Goal: Transaction & Acquisition: Obtain resource

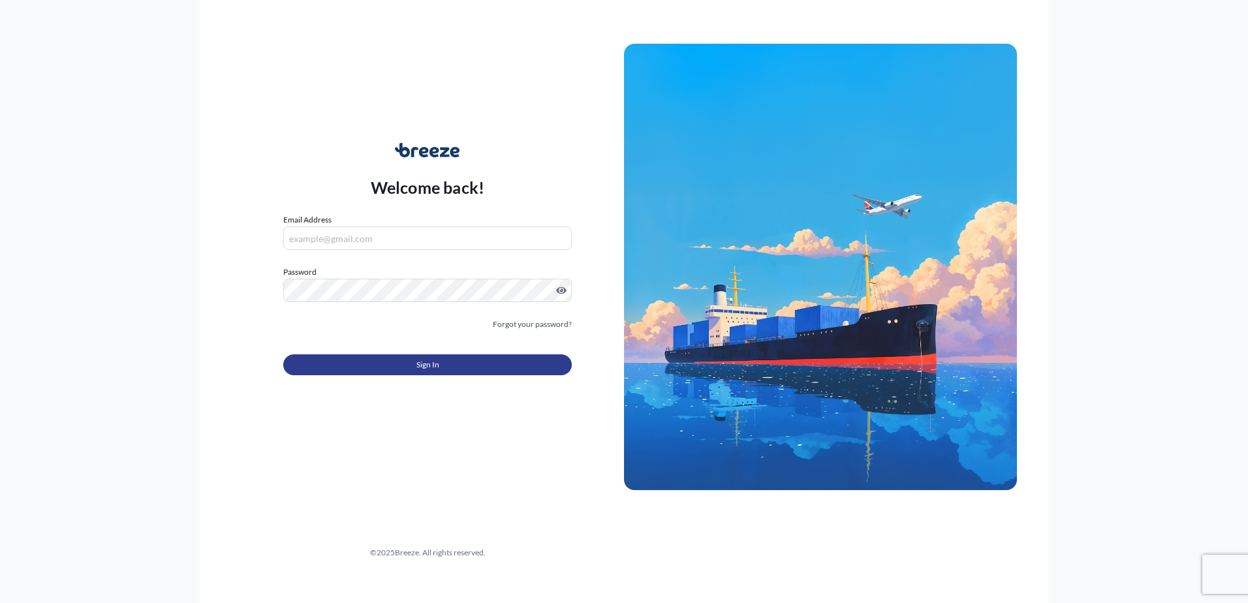
type input "[PERSON_NAME][EMAIL_ADDRESS][PERSON_NAME][DOMAIN_NAME]"
click at [513, 369] on button "Sign In" at bounding box center [427, 364] width 289 height 21
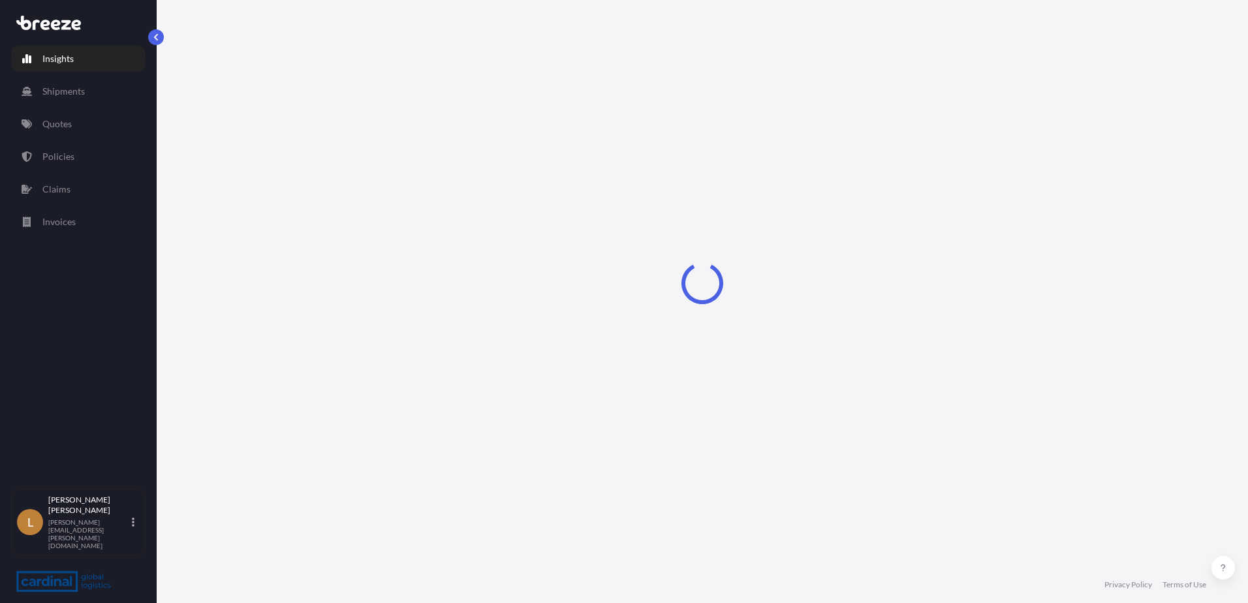
select select "2025"
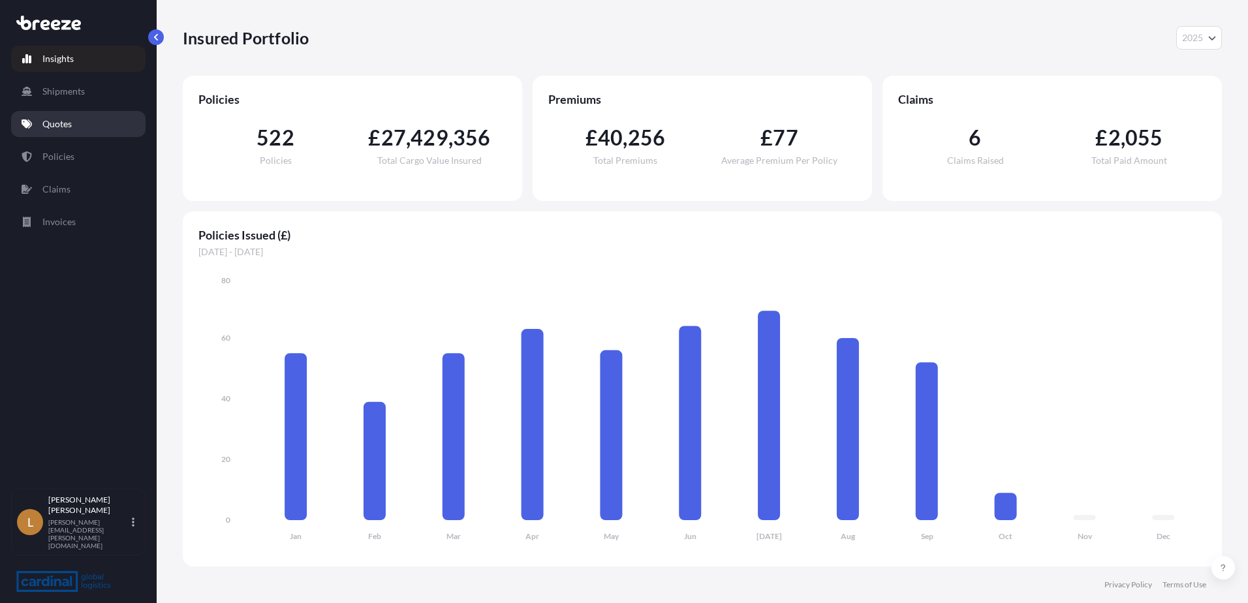
click at [54, 124] on p "Quotes" at bounding box center [56, 124] width 29 height 13
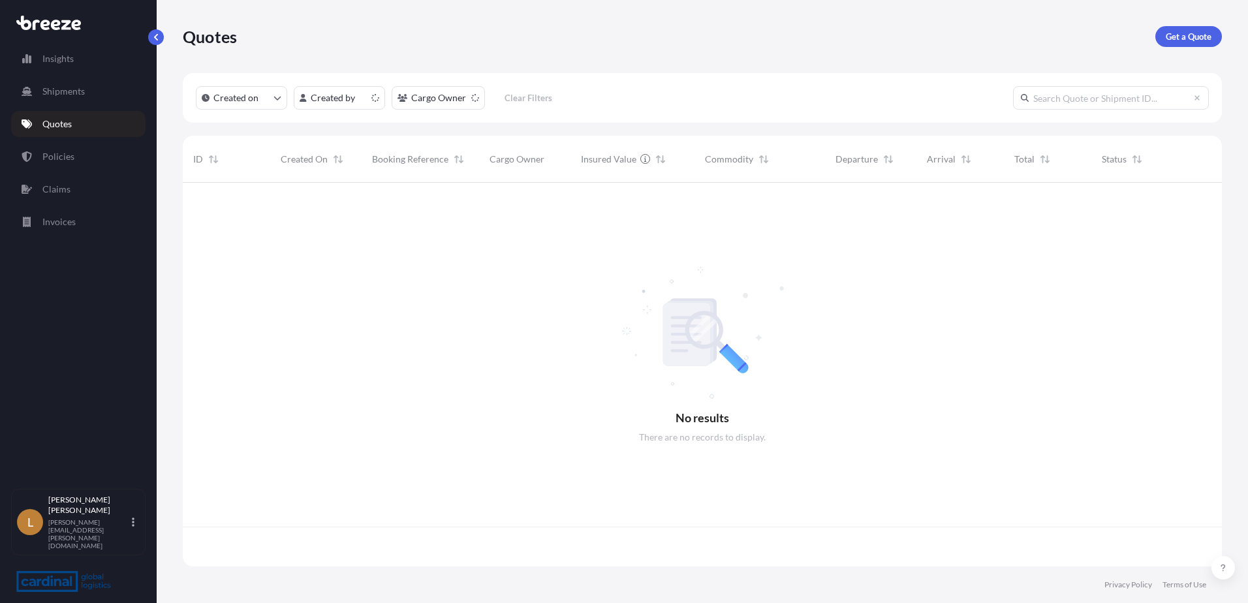
scroll to position [381, 1030]
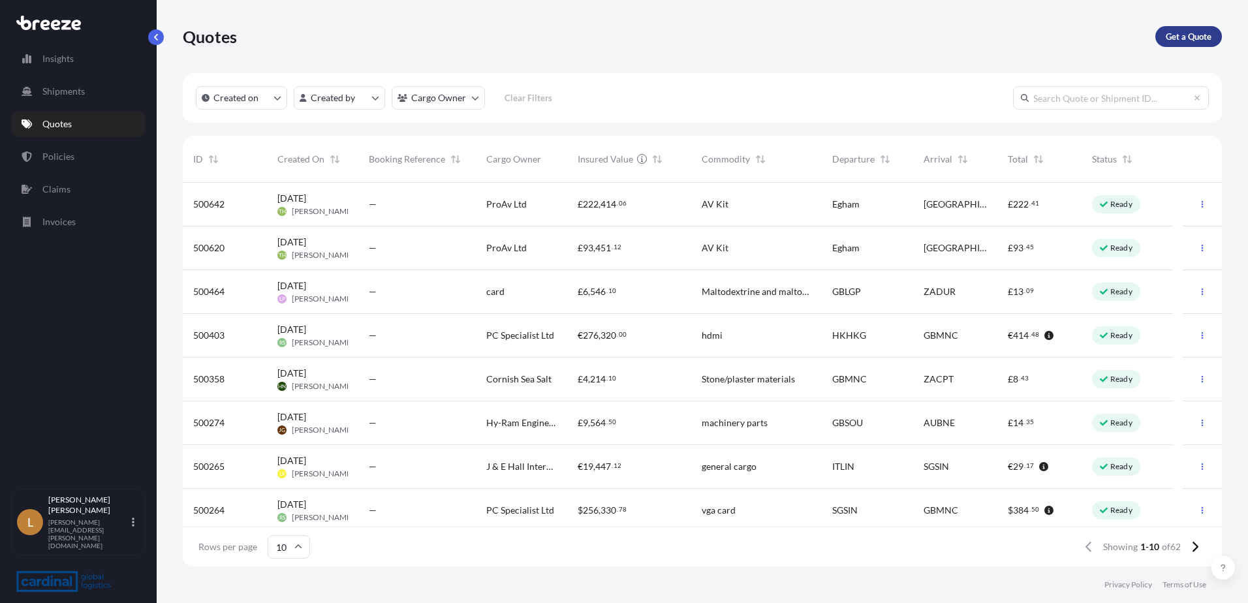
click at [1198, 37] on p "Get a Quote" at bounding box center [1189, 36] width 46 height 13
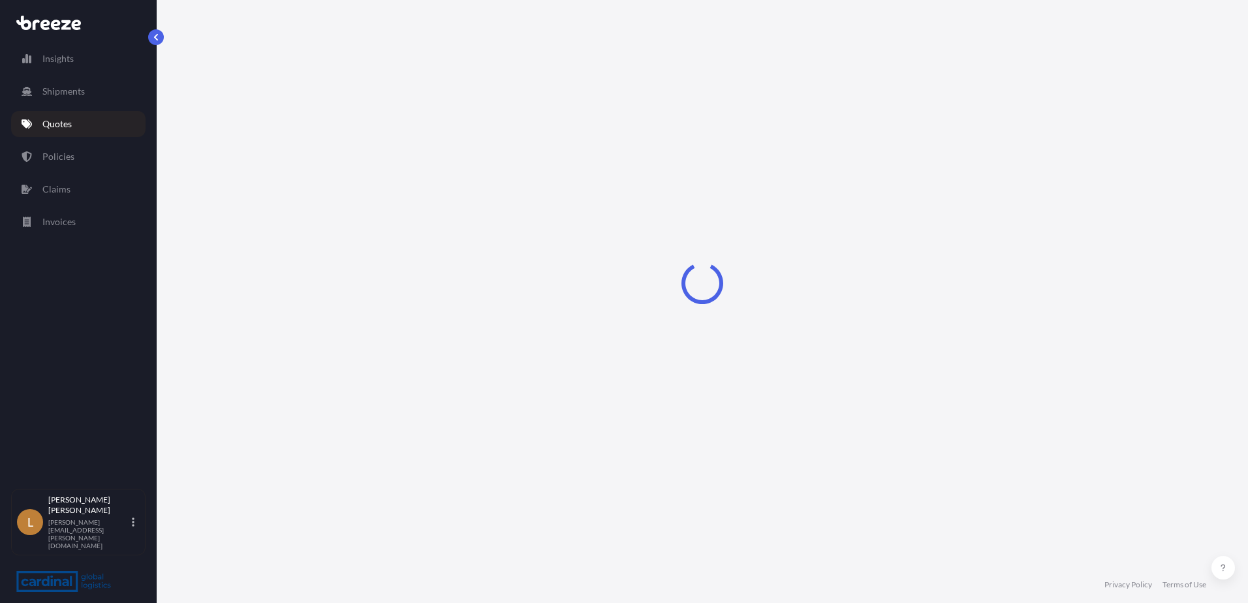
select select "Sea"
select select "1"
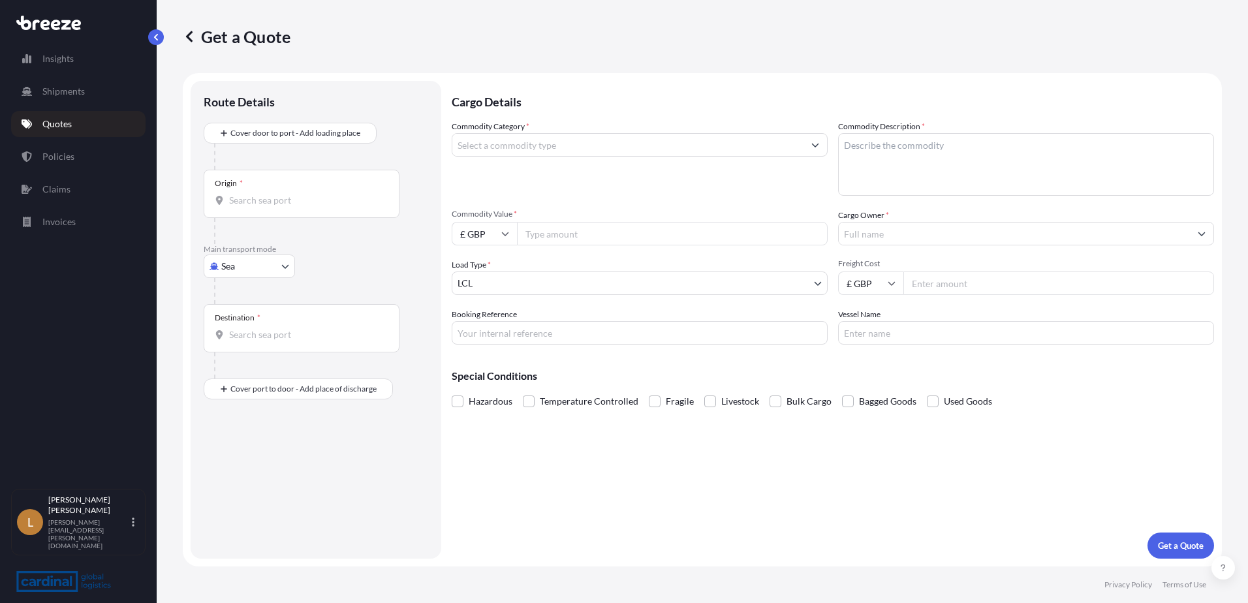
click at [253, 279] on div at bounding box center [321, 291] width 214 height 26
click at [264, 266] on body "Insights Shipments Quotes Policies Claims Invoices L [PERSON_NAME] [PERSON_NAME…" at bounding box center [624, 301] width 1248 height 603
click at [250, 341] on div "Road" at bounding box center [249, 348] width 81 height 24
select select "Road"
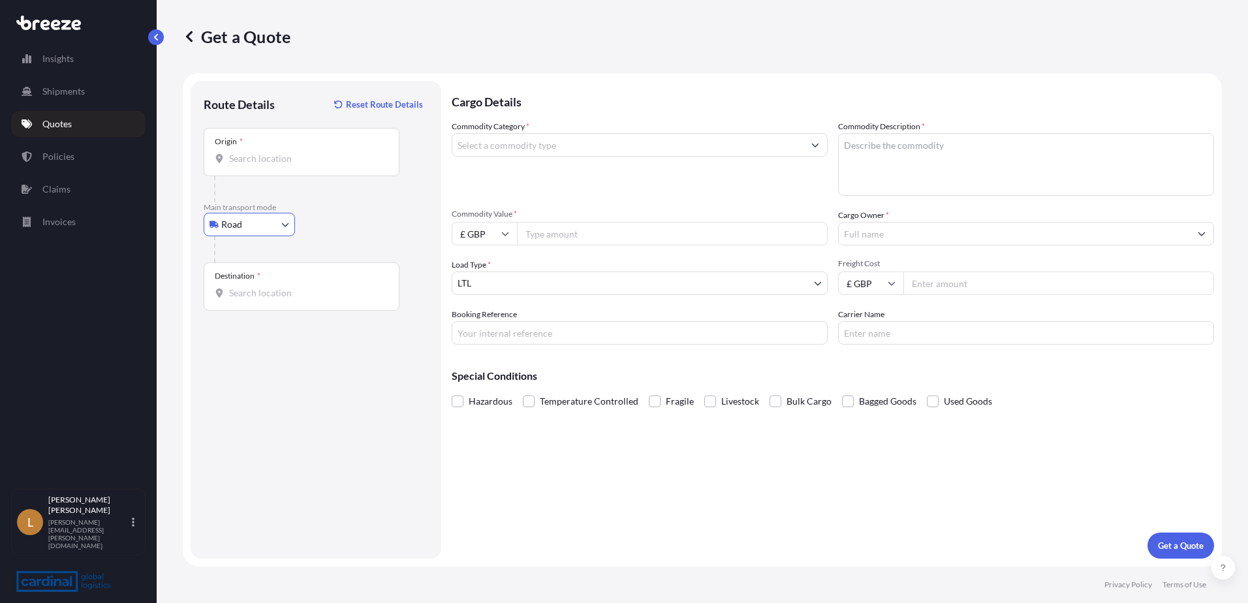
click at [300, 164] on input "Origin *" at bounding box center [306, 158] width 154 height 13
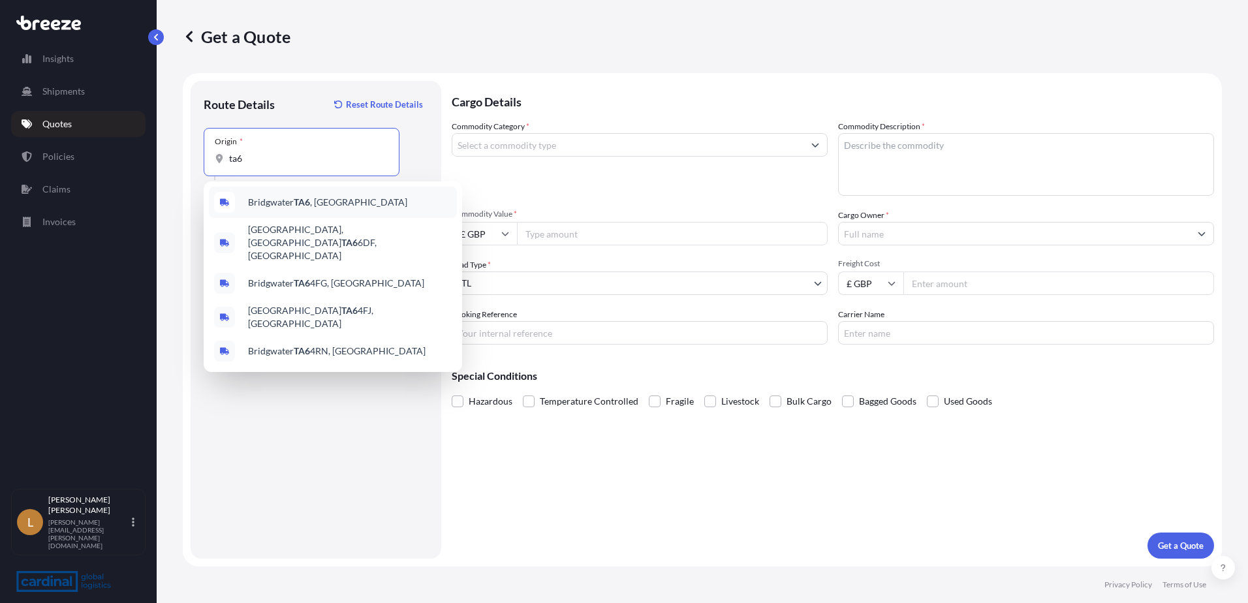
click at [290, 209] on div "Bridgwater TA6 , [GEOGRAPHIC_DATA]" at bounding box center [333, 202] width 248 height 31
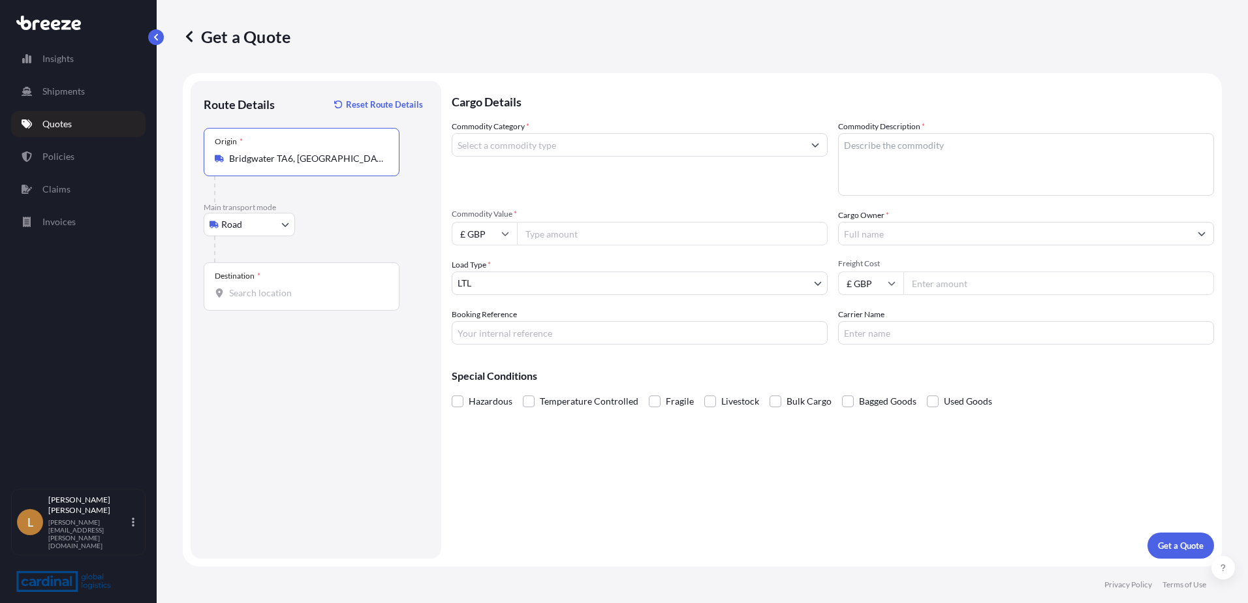
type input "Bridgwater TA6, [GEOGRAPHIC_DATA]"
click at [301, 288] on input "Destination *" at bounding box center [306, 293] width 154 height 13
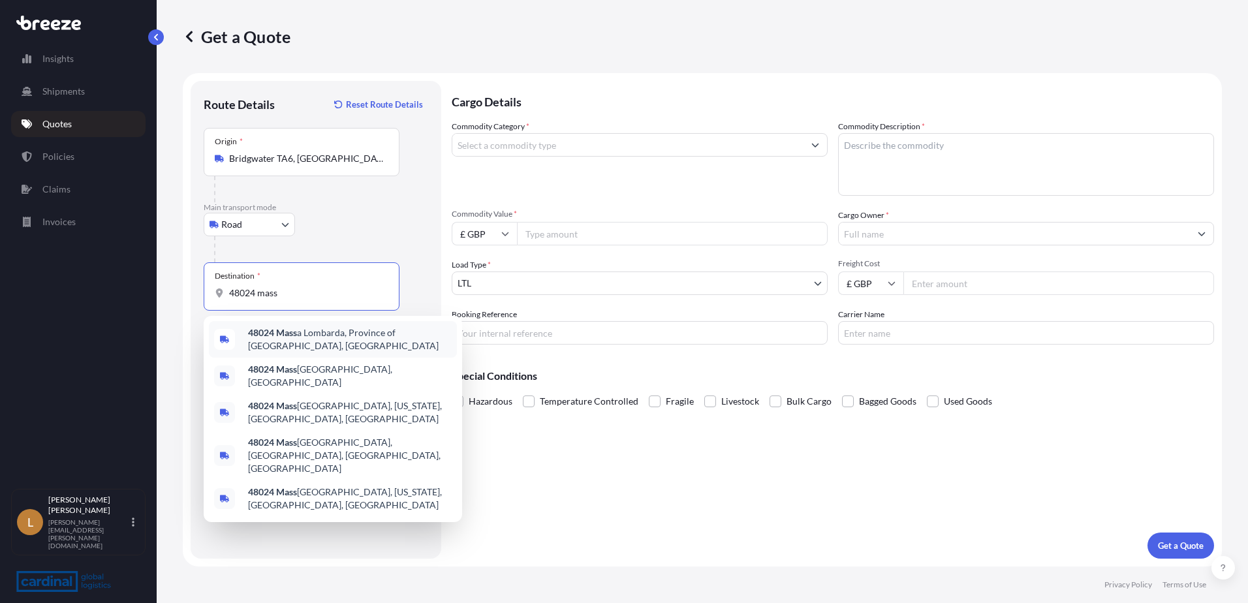
click at [335, 339] on span "48024 Mass a Lombarda, Province of [GEOGRAPHIC_DATA], [GEOGRAPHIC_DATA]" at bounding box center [350, 339] width 204 height 26
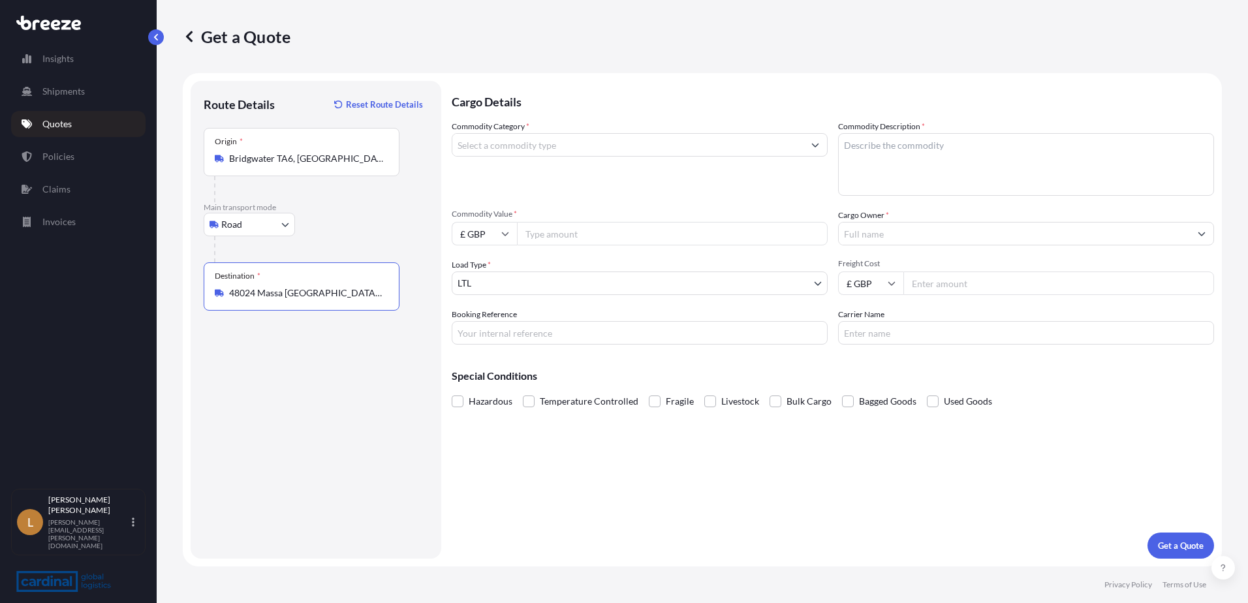
type input "48024 Massa [GEOGRAPHIC_DATA], Province of [GEOGRAPHIC_DATA], [GEOGRAPHIC_DATA]"
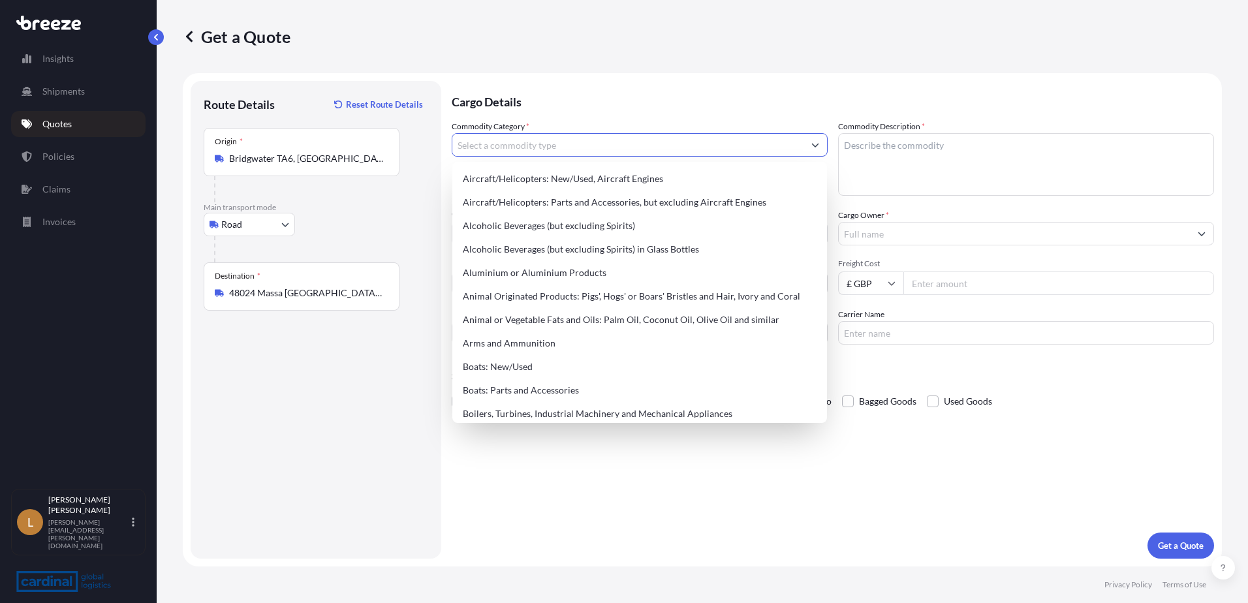
click at [549, 136] on input "Commodity Category *" at bounding box center [627, 145] width 351 height 24
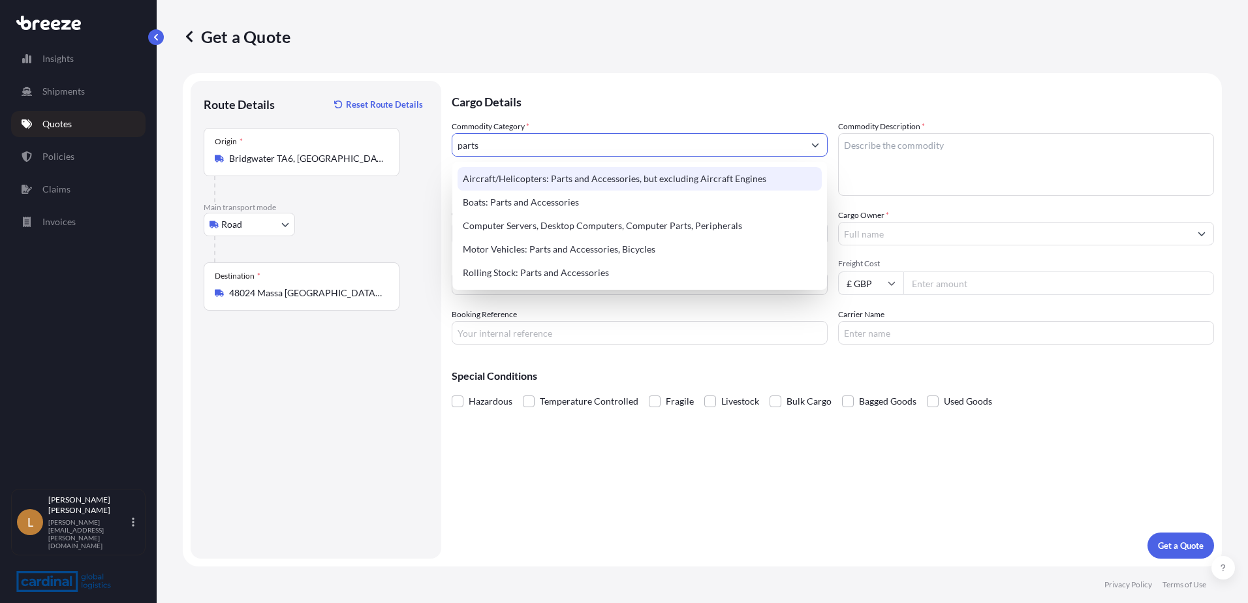
drag, startPoint x: 538, startPoint y: 146, endPoint x: 331, endPoint y: 172, distance: 208.7
click at [331, 172] on form "Route Details Reset Route Details Place of loading Road Road Rail Origin * Brid…" at bounding box center [702, 320] width 1039 height 494
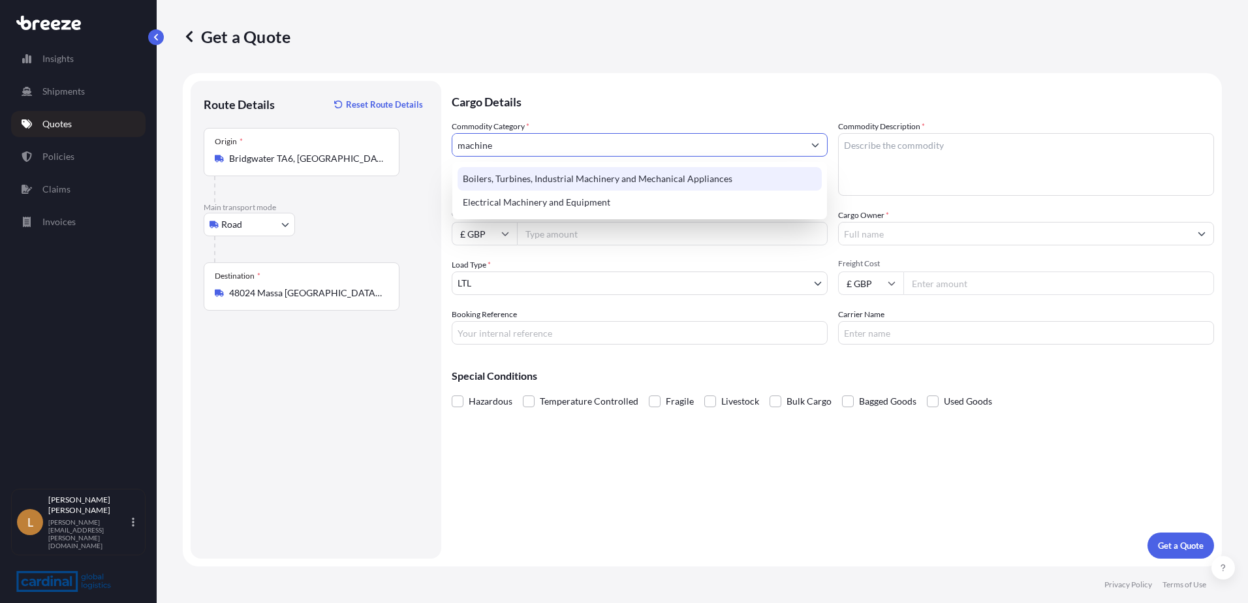
click at [691, 172] on div "Boilers, Turbines, Industrial Machinery and Mechanical Appliances" at bounding box center [640, 179] width 364 height 24
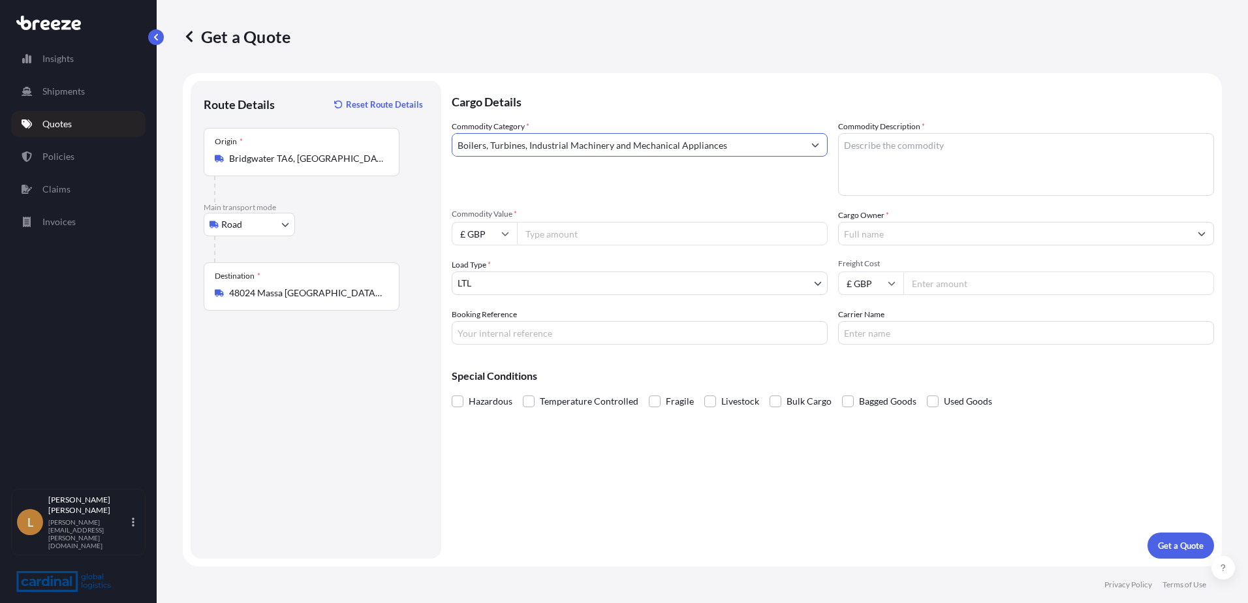
type input "Boilers, Turbines, Industrial Machinery and Mechanical Appliances"
click at [988, 178] on textarea "Commodity Description *" at bounding box center [1026, 164] width 376 height 63
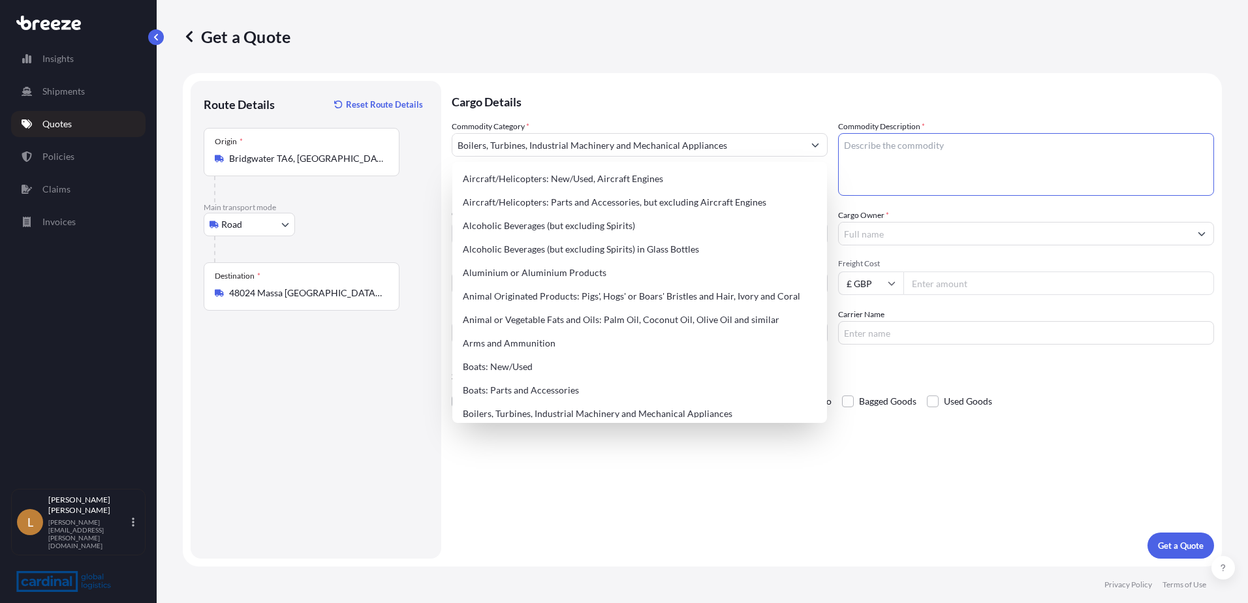
paste textarea "Extrusion Screw & Barrel used in manufacturing"
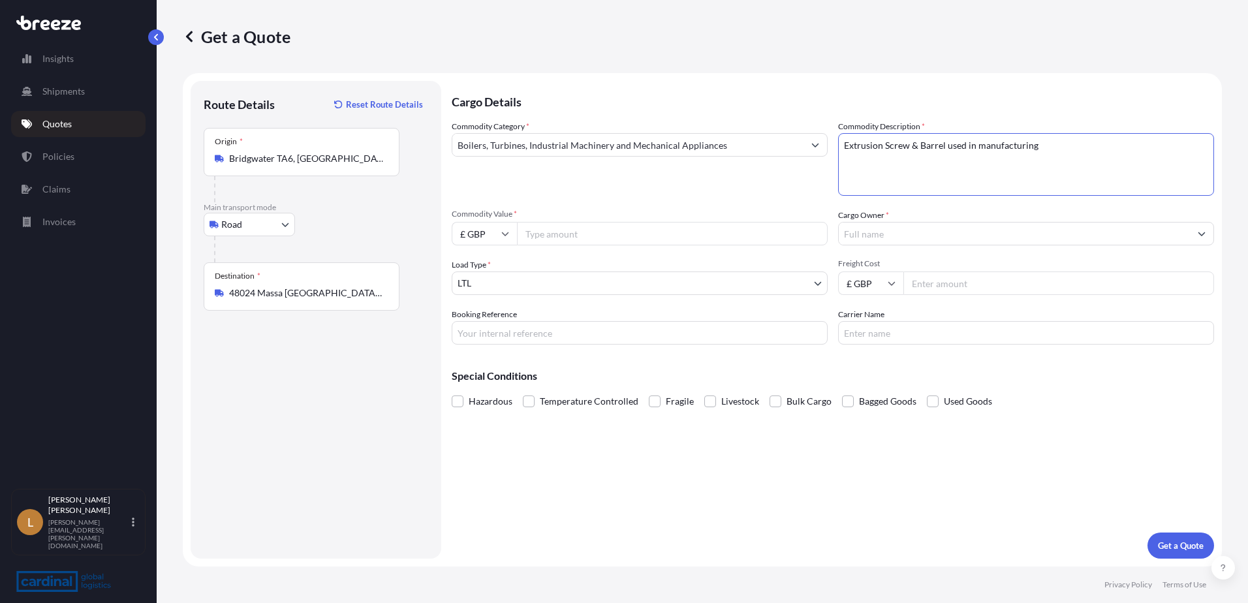
type textarea "Extrusion Screw & Barrel used in manufacturing"
click at [559, 227] on input "Commodity Value *" at bounding box center [672, 234] width 311 height 24
type input "200000"
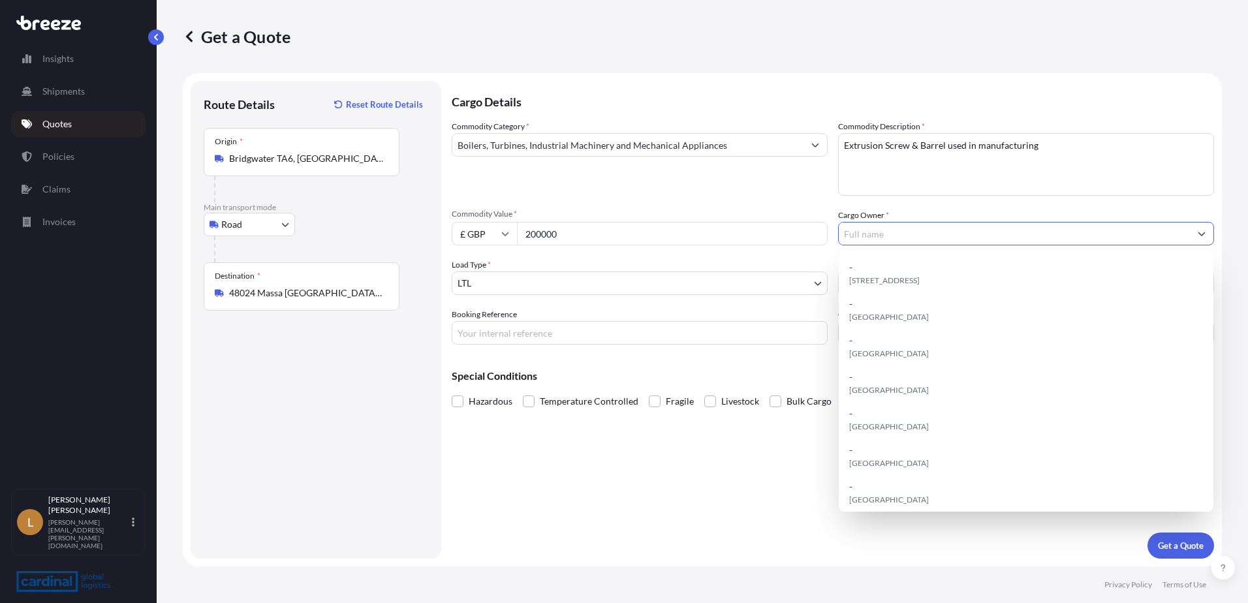
click at [953, 237] on input "Cargo Owner *" at bounding box center [1014, 234] width 351 height 24
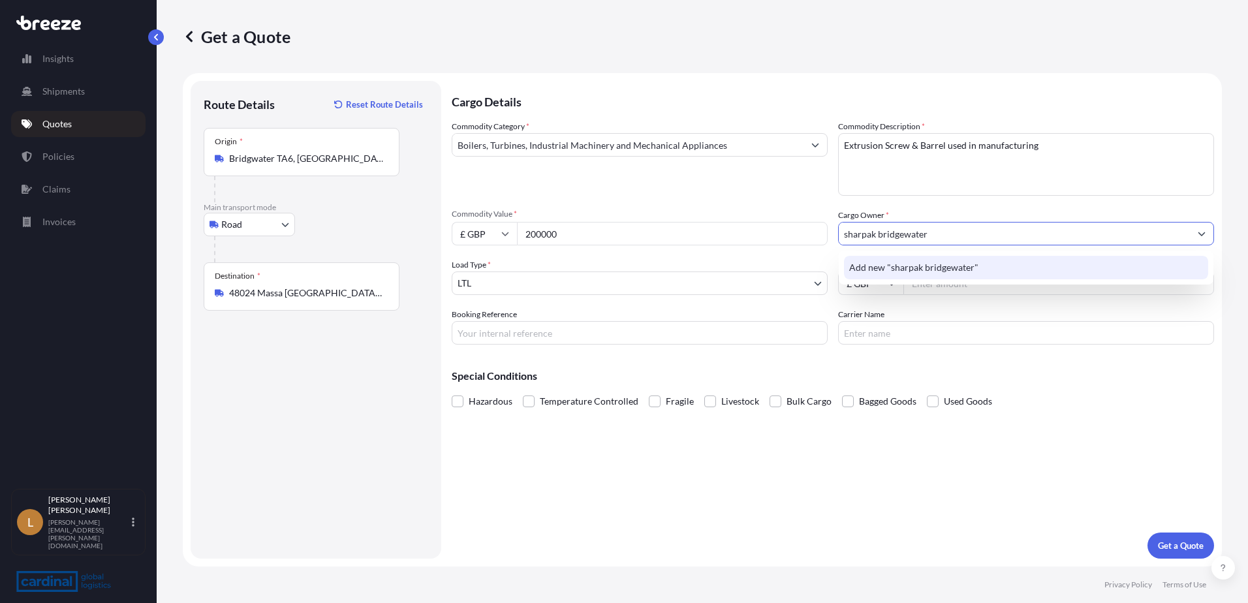
click at [934, 268] on span "Add new "sharpak bridgewater"" at bounding box center [913, 267] width 129 height 13
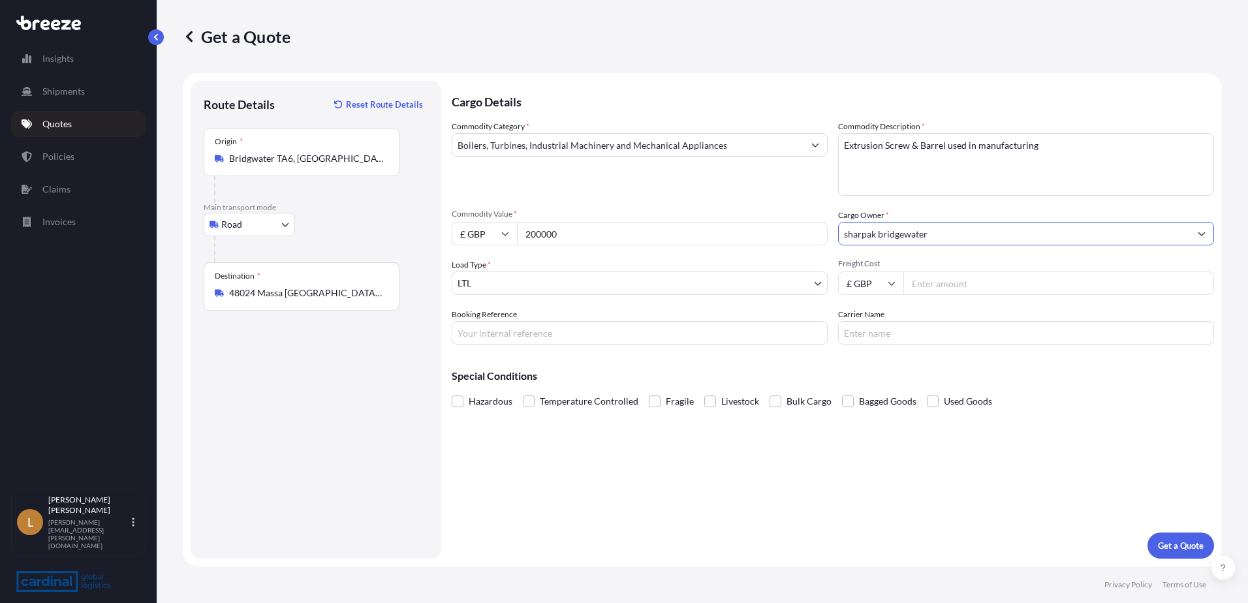
type input "sharpak bridgewater"
click at [522, 280] on body "0 options available. 1 option available. 0 options available. 1 option availabl…" at bounding box center [624, 301] width 1248 height 603
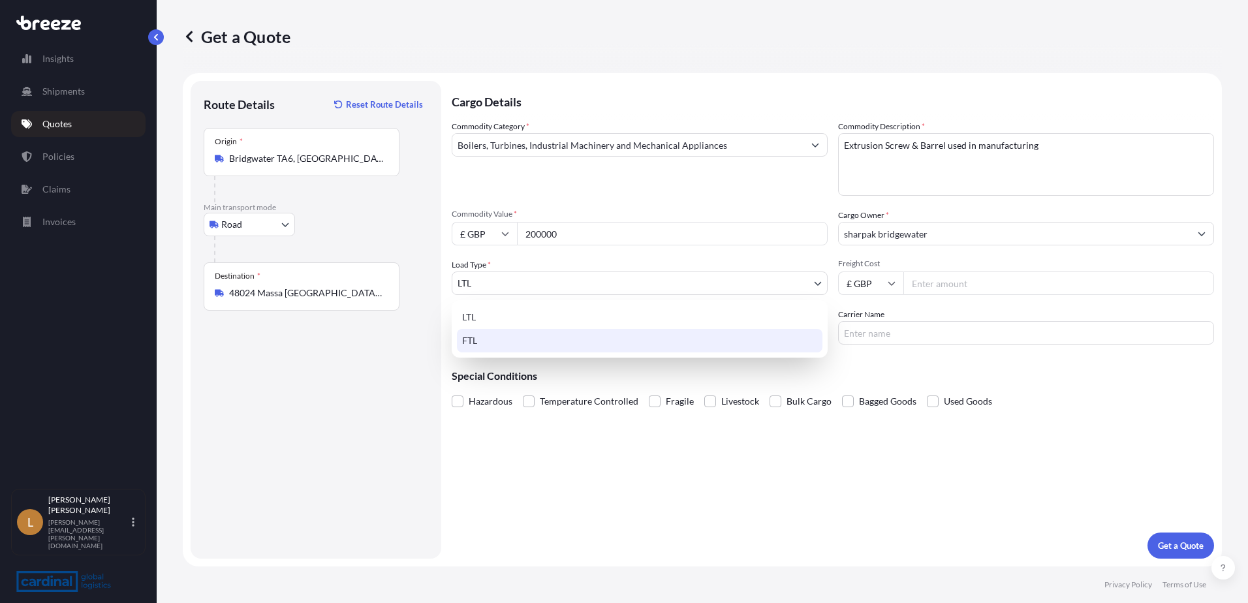
click at [499, 339] on div "FTL" at bounding box center [640, 341] width 366 height 24
select select "2"
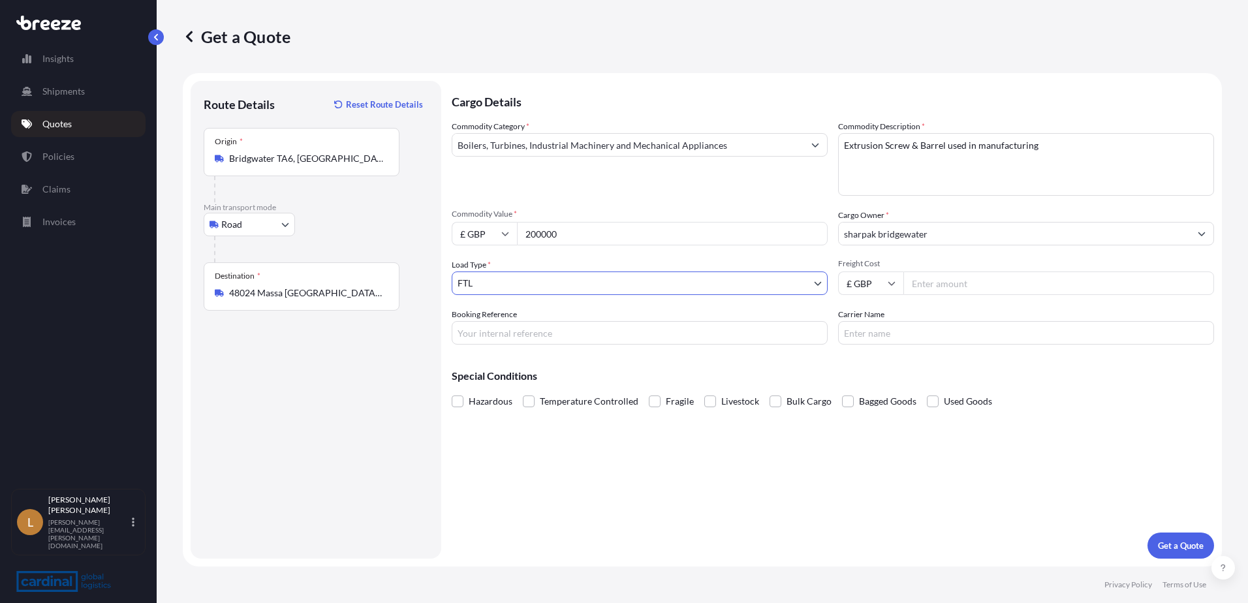
click at [943, 285] on input "Freight Cost" at bounding box center [1059, 284] width 311 height 24
click at [669, 337] on input "Booking Reference" at bounding box center [640, 333] width 376 height 24
paste input "Extrusion Screw & Barrel used in manufacturing"
type input "Extrusion Screw & Barrel used in manufacturing"
drag, startPoint x: 696, startPoint y: 332, endPoint x: 364, endPoint y: 331, distance: 332.3
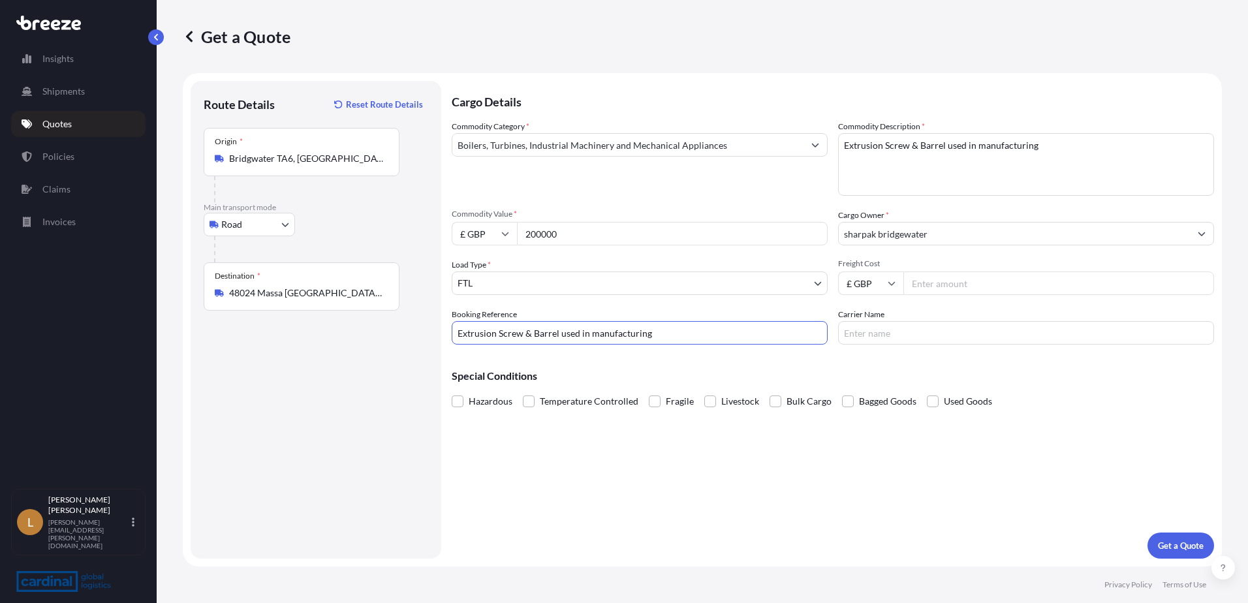
click at [364, 331] on form "Route Details Reset Route Details Place of loading Road Road Rail Origin * [GEO…" at bounding box center [702, 320] width 1039 height 494
click at [1183, 546] on p "Get a Quote" at bounding box center [1181, 545] width 46 height 13
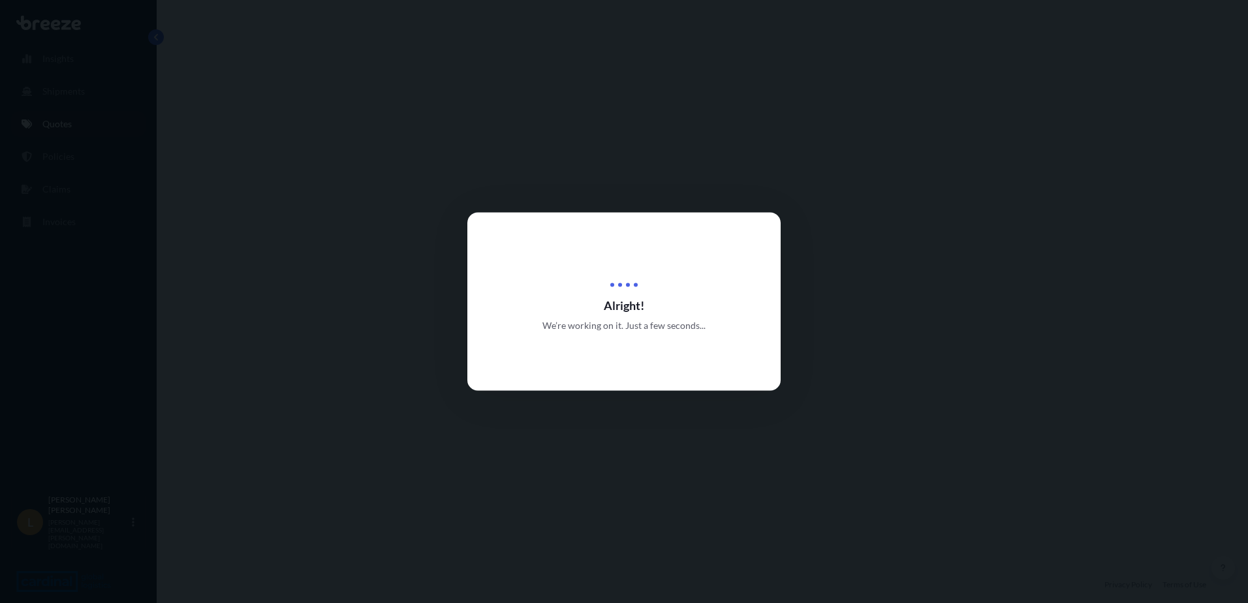
select select "Road"
select select "2"
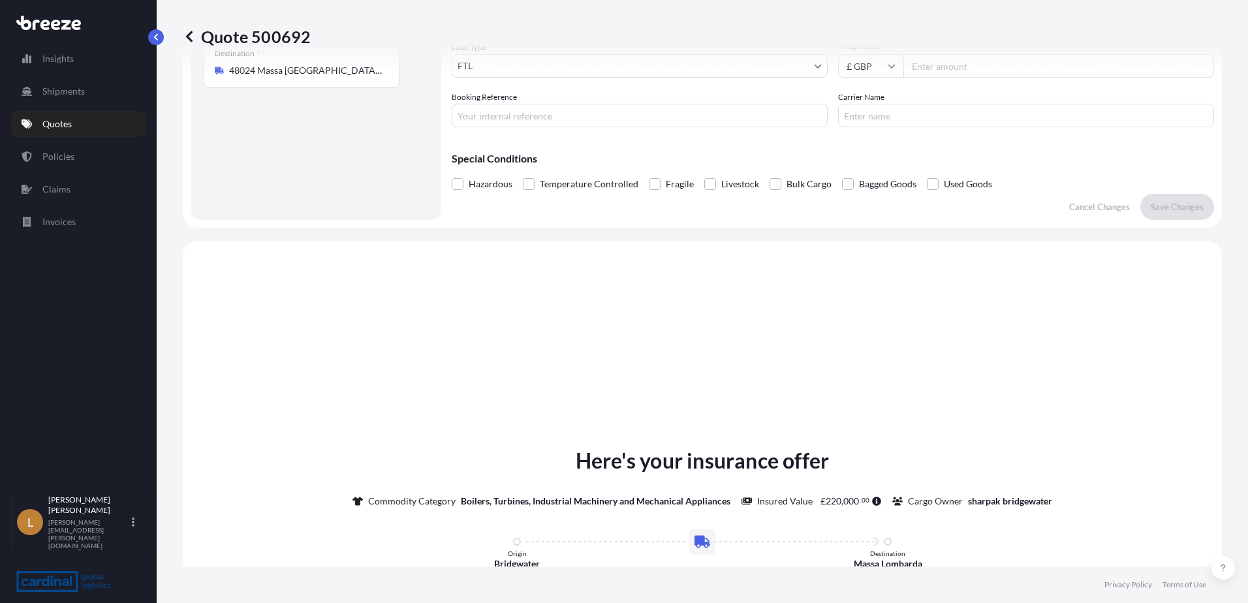
scroll to position [393, 0]
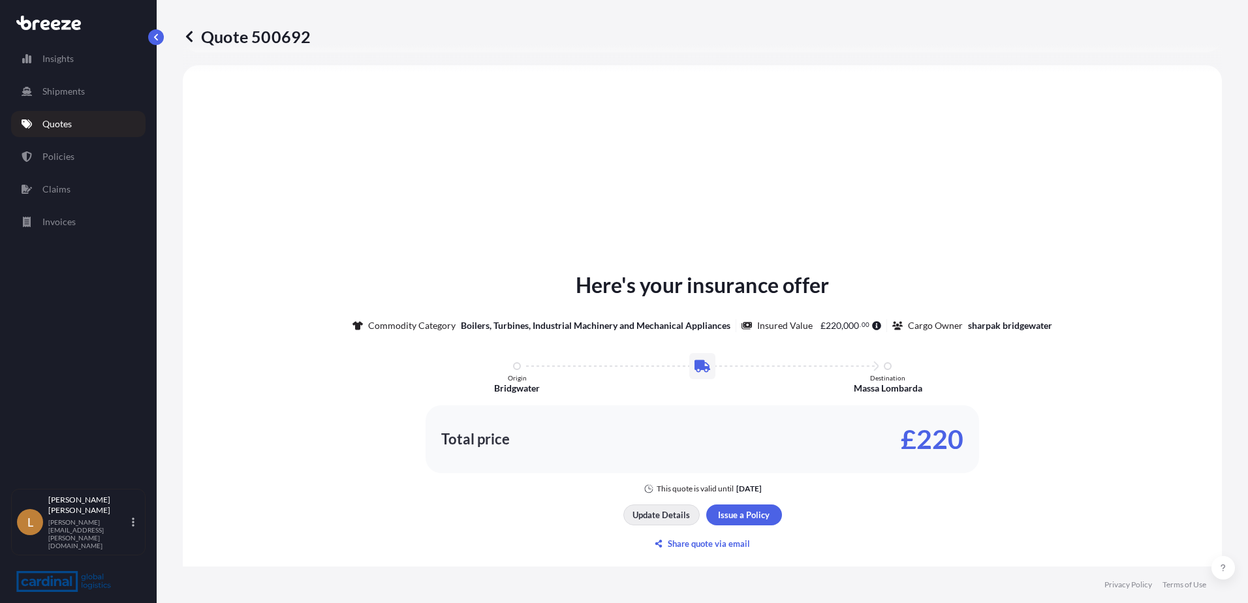
click at [663, 515] on p "Update Details" at bounding box center [661, 515] width 57 height 13
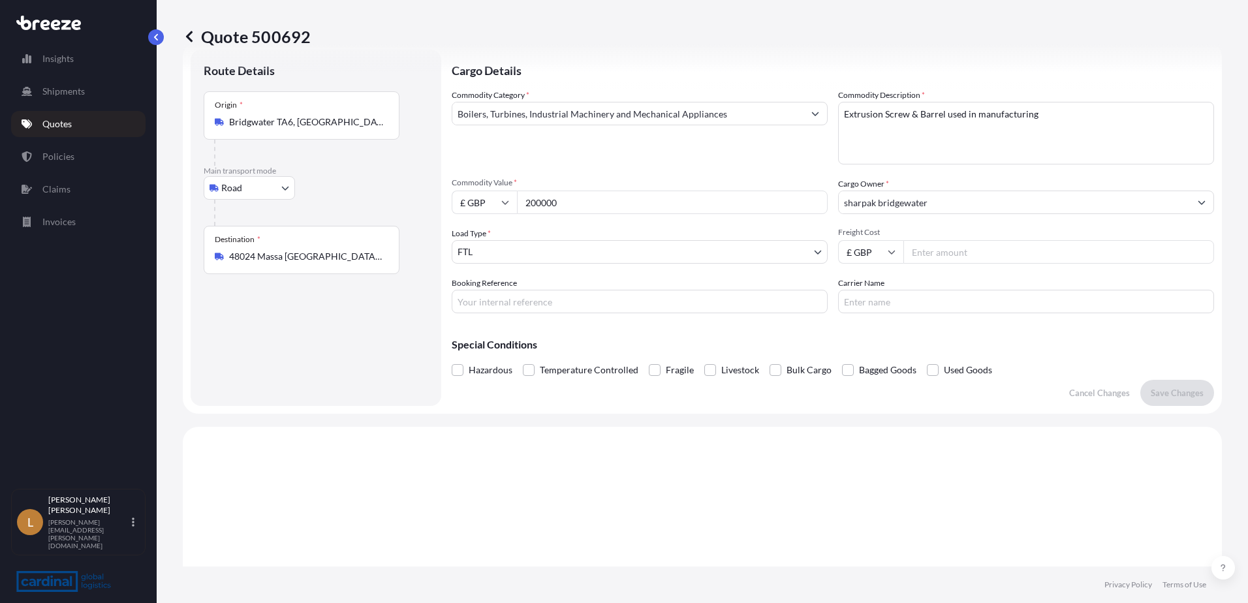
scroll to position [21, 0]
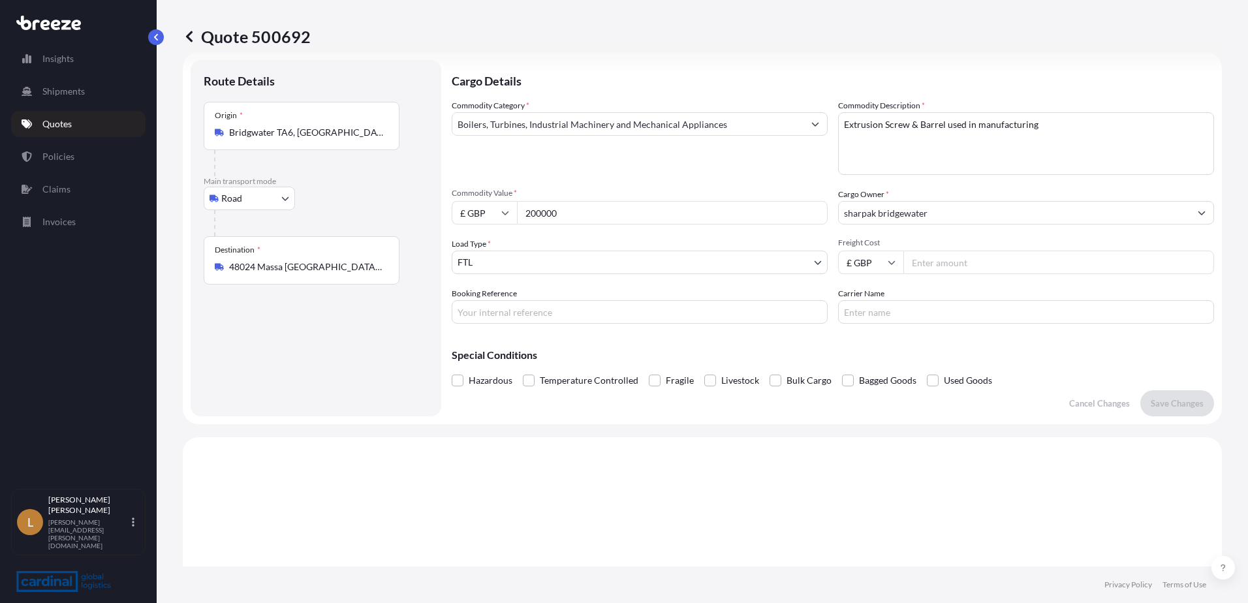
click at [334, 148] on div "Origin * Bridgwater TA6, [GEOGRAPHIC_DATA]" at bounding box center [316, 139] width 225 height 74
drag, startPoint x: 334, startPoint y: 148, endPoint x: 332, endPoint y: 138, distance: 9.9
click at [332, 138] on input "Bridgwater TA6, [GEOGRAPHIC_DATA]" at bounding box center [306, 132] width 154 height 13
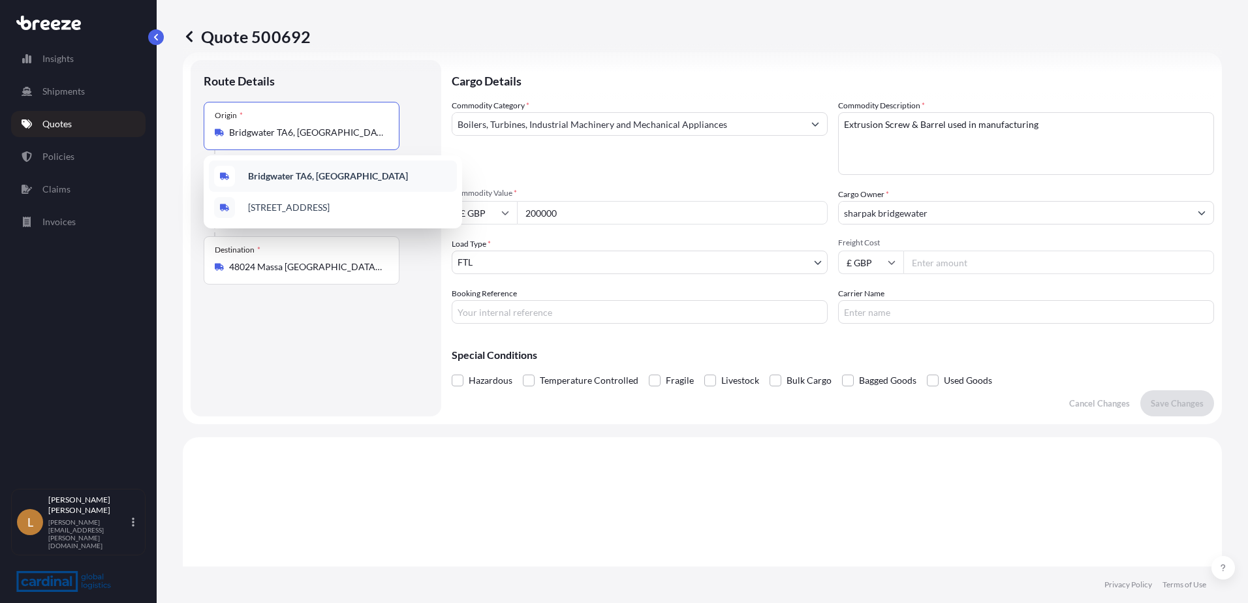
drag, startPoint x: 327, startPoint y: 133, endPoint x: 156, endPoint y: 137, distance: 171.1
click at [156, 137] on div "Insights Shipments Quotes Policies Claims Invoices L [PERSON_NAME] [PERSON_NAME…" at bounding box center [624, 301] width 1248 height 603
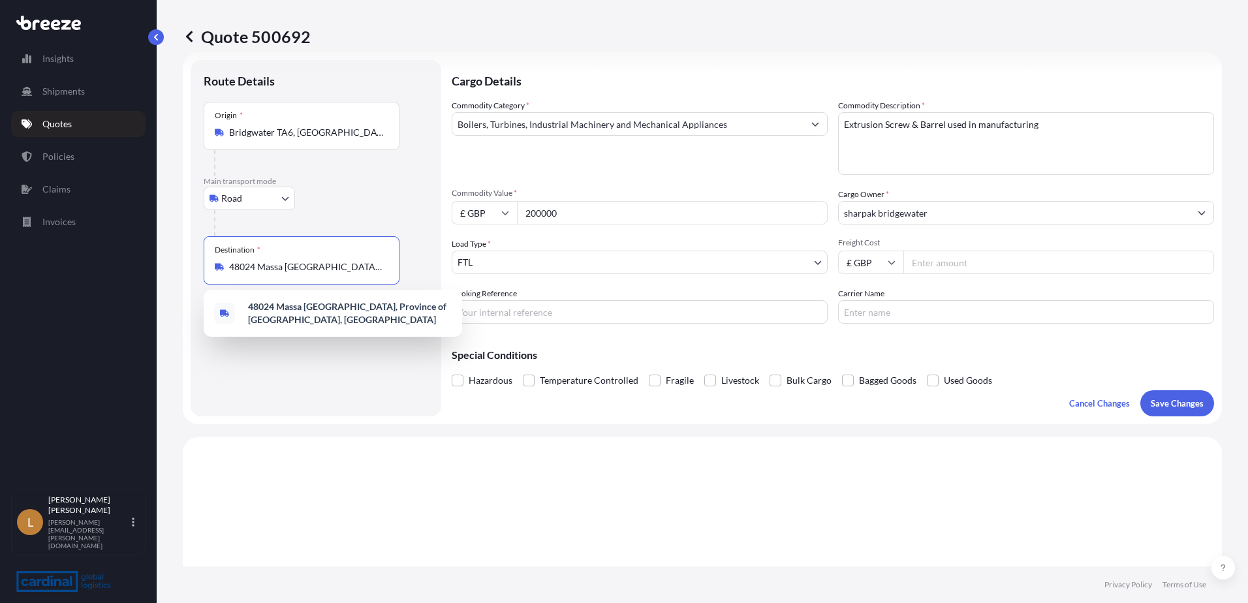
click at [373, 272] on input "48024 Massa [GEOGRAPHIC_DATA], Province of [GEOGRAPHIC_DATA], [GEOGRAPHIC_DATA]" at bounding box center [306, 266] width 154 height 13
click at [381, 268] on input "48024 Massa [GEOGRAPHIC_DATA], Province of [GEOGRAPHIC_DATA], [GEOGRAPHIC_DATA]" at bounding box center [306, 266] width 154 height 13
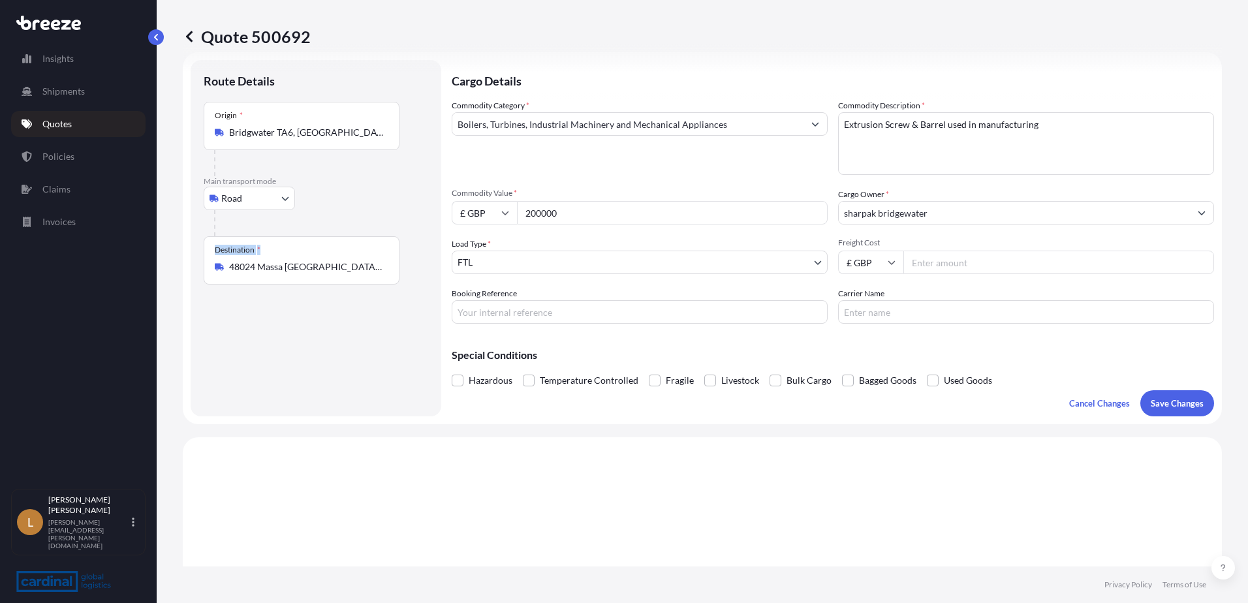
drag, startPoint x: 383, startPoint y: 268, endPoint x: 193, endPoint y: 255, distance: 189.8
click at [193, 255] on div "Route Details Place of loading Road Road Rail Origin * [GEOGRAPHIC_DATA] Main t…" at bounding box center [316, 238] width 251 height 356
copy div "Destination *"
drag, startPoint x: 319, startPoint y: 151, endPoint x: 326, endPoint y: 133, distance: 19.0
click at [325, 135] on div "Origin * Bridgwater TA6, [GEOGRAPHIC_DATA]" at bounding box center [316, 139] width 225 height 74
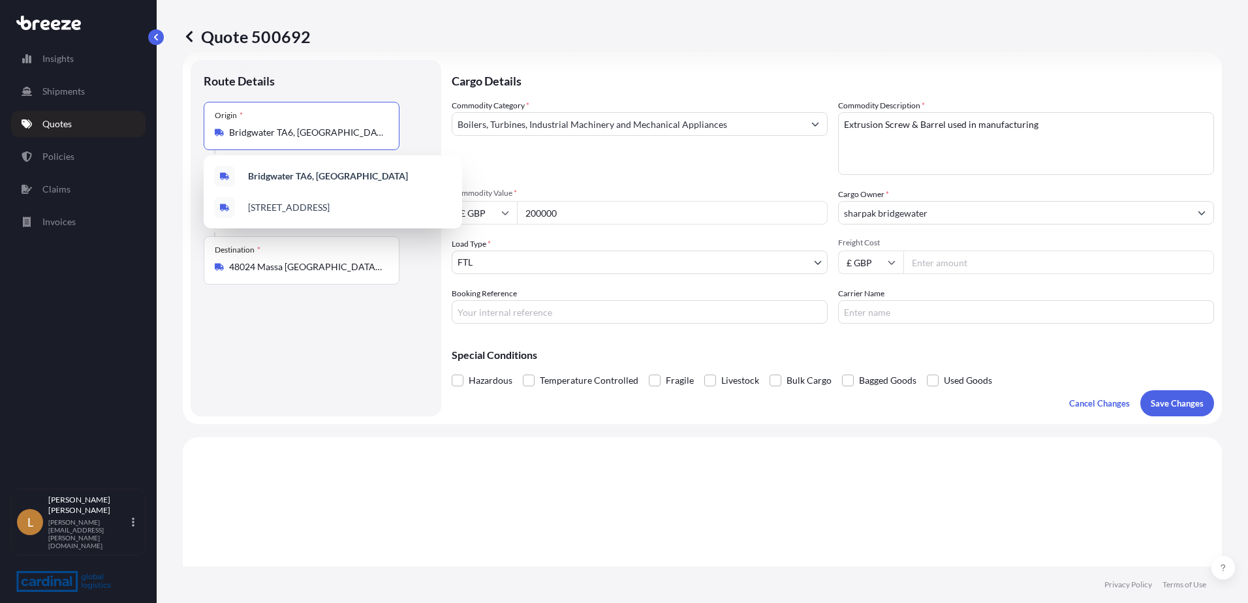
drag, startPoint x: 330, startPoint y: 127, endPoint x: 339, endPoint y: 132, distance: 10.2
click at [334, 129] on input "Bridgwater TA6, [GEOGRAPHIC_DATA]" at bounding box center [306, 132] width 154 height 13
drag, startPoint x: 339, startPoint y: 132, endPoint x: 72, endPoint y: 120, distance: 267.3
click at [74, 120] on div "Insights Shipments Quotes Policies Claims Invoices L [PERSON_NAME] [PERSON_NAME…" at bounding box center [624, 301] width 1248 height 603
paste input "Destination * 48024 Massa [GEOGRAPHIC_DATA], Province of [GEOGRAPHIC_DATA], [GE…"
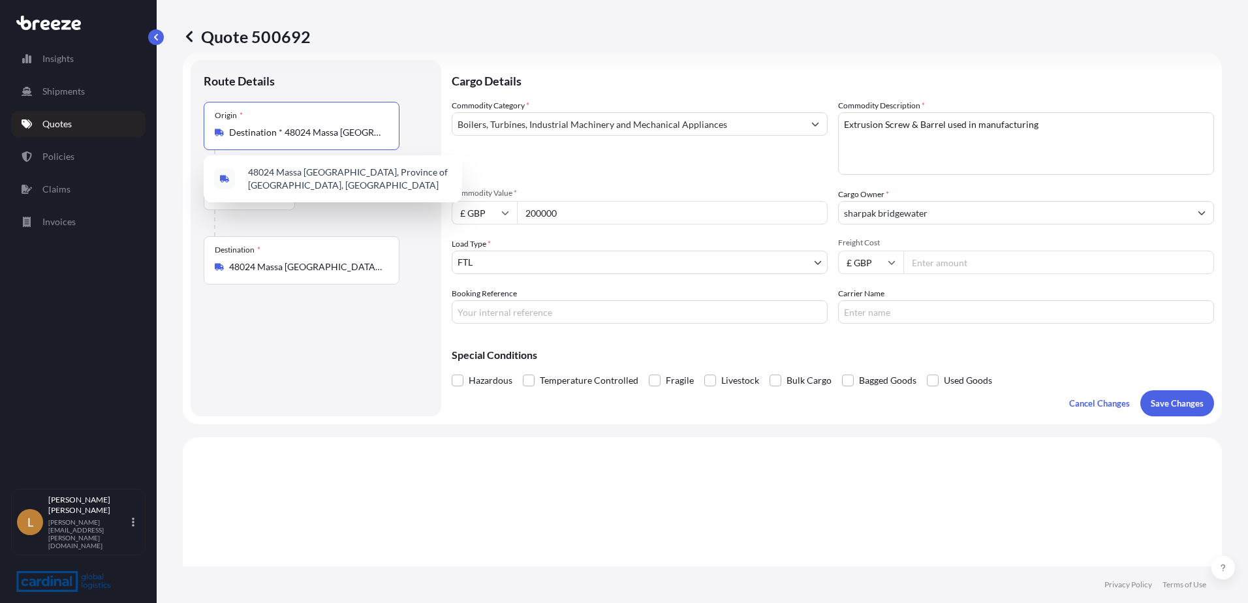
drag, startPoint x: 333, startPoint y: 133, endPoint x: 134, endPoint y: 130, distance: 198.5
click at [134, 130] on div "Insights Shipments Quotes Policies Claims Invoices L [PERSON_NAME] [PERSON_NAME…" at bounding box center [624, 301] width 1248 height 603
click at [334, 180] on span "48024 Massa [GEOGRAPHIC_DATA], Province of [GEOGRAPHIC_DATA], [GEOGRAPHIC_DATA]" at bounding box center [350, 179] width 204 height 26
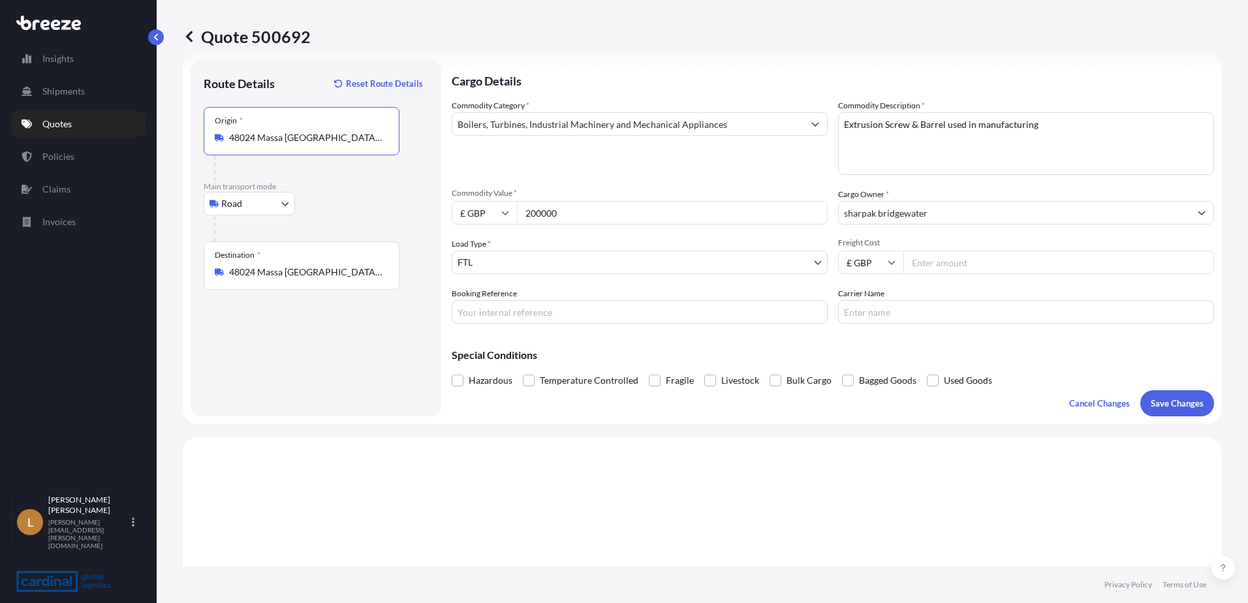
type input "48024 Massa [GEOGRAPHIC_DATA], Province of [GEOGRAPHIC_DATA], [GEOGRAPHIC_DATA]"
click at [288, 291] on div "Route Details Reset Route Details Place of loading Road Road Rail Origin * 4802…" at bounding box center [316, 238] width 225 height 330
click at [332, 275] on input "48024 Massa [GEOGRAPHIC_DATA], Province of [GEOGRAPHIC_DATA], [GEOGRAPHIC_DATA]" at bounding box center [306, 272] width 154 height 13
drag, startPoint x: 383, startPoint y: 275, endPoint x: 165, endPoint y: 270, distance: 218.8
click at [165, 270] on div "Quote 500692 Route Details Reset Route Details Place of loading Road Road Rail …" at bounding box center [703, 283] width 1092 height 567
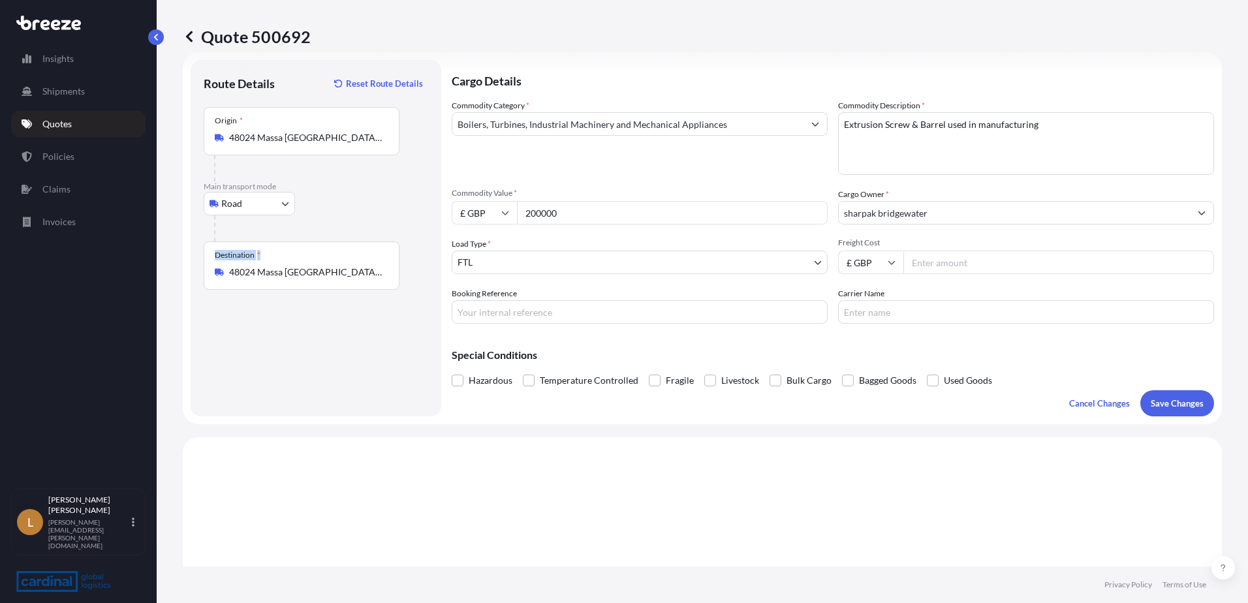
drag, startPoint x: 165, startPoint y: 270, endPoint x: 366, endPoint y: 279, distance: 201.3
click at [362, 284] on div "Destination * 48024 Massa [GEOGRAPHIC_DATA], Province of [GEOGRAPHIC_DATA], [GE…" at bounding box center [302, 266] width 196 height 48
click at [362, 279] on input "48024 Massa [GEOGRAPHIC_DATA], Province of [GEOGRAPHIC_DATA], [GEOGRAPHIC_DATA]" at bounding box center [306, 272] width 154 height 13
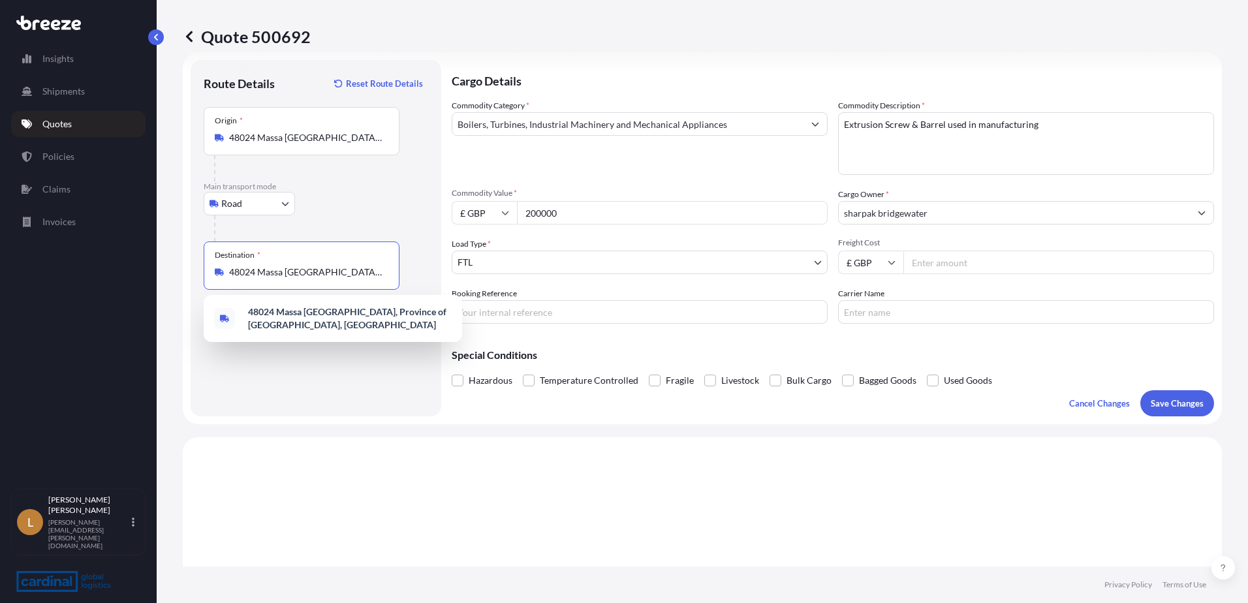
click at [367, 278] on input "48024 Massa [GEOGRAPHIC_DATA], Province of [GEOGRAPHIC_DATA], [GEOGRAPHIC_DATA]" at bounding box center [306, 272] width 154 height 13
drag, startPoint x: 373, startPoint y: 278, endPoint x: 505, endPoint y: 270, distance: 132.1
click at [505, 270] on form "Route Details Reset Route Details Place of loading Road Road Rail Origin * 4802…" at bounding box center [702, 238] width 1039 height 372
type input "4"
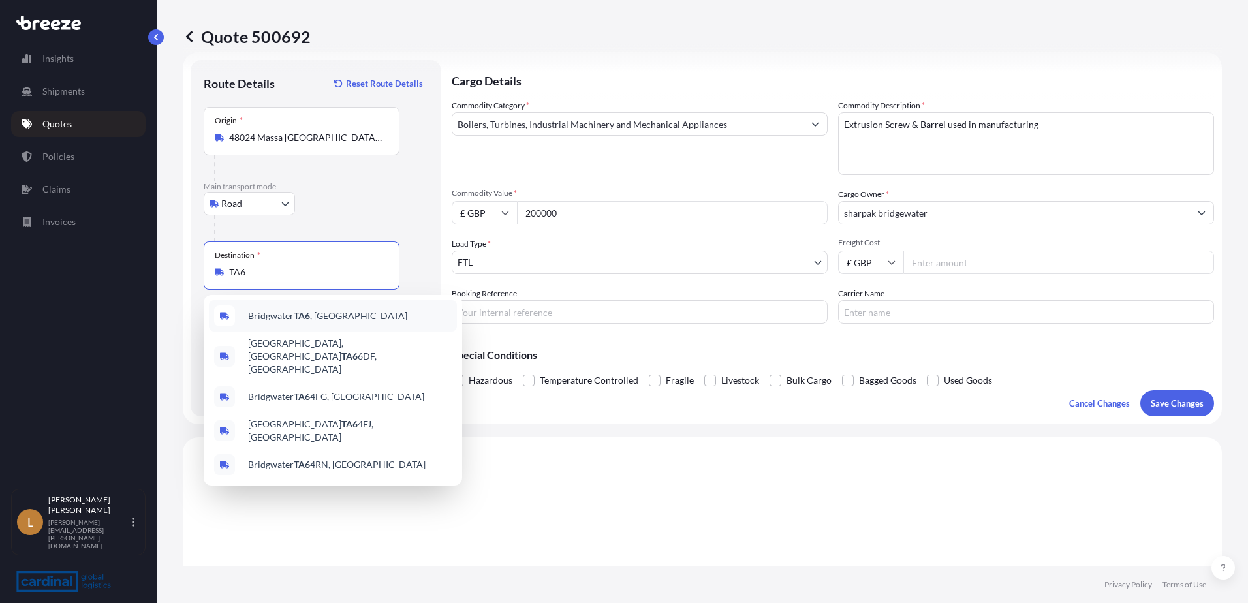
click at [275, 313] on span "Bridgwater TA6 , [GEOGRAPHIC_DATA]" at bounding box center [327, 315] width 159 height 13
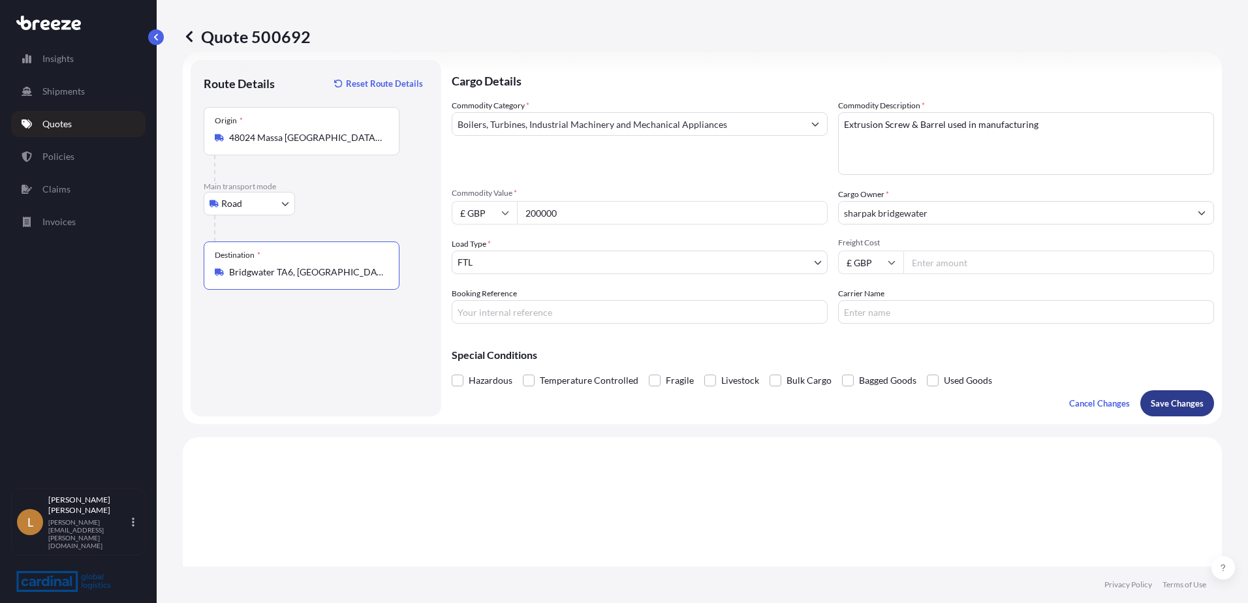
type input "Bridgwater TA6, [GEOGRAPHIC_DATA]"
click at [1180, 403] on p "Save Changes" at bounding box center [1177, 403] width 53 height 13
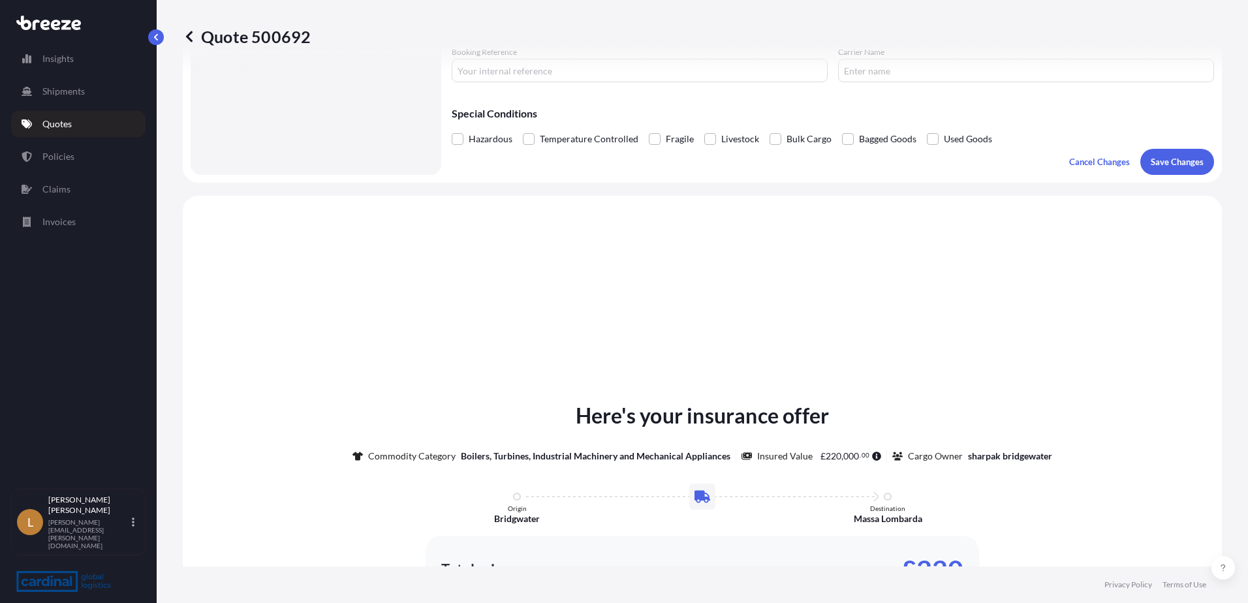
scroll to position [393, 0]
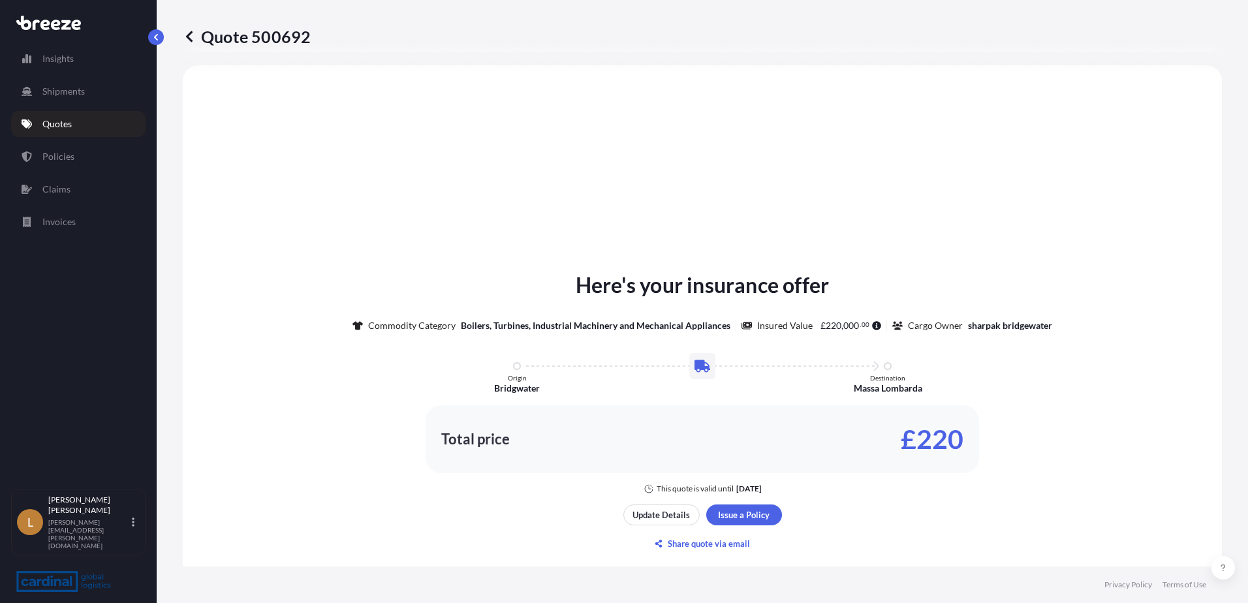
select select "Road"
select select "2"
